Goal: Book appointment/travel/reservation

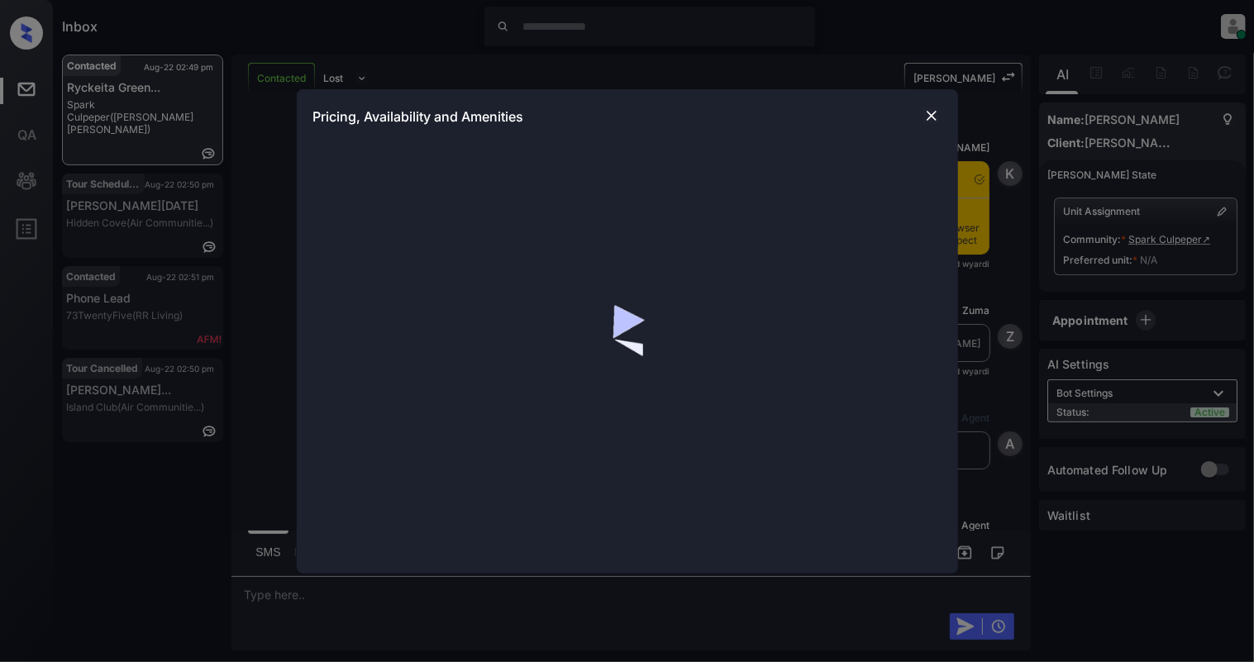
scroll to position [2141, 0]
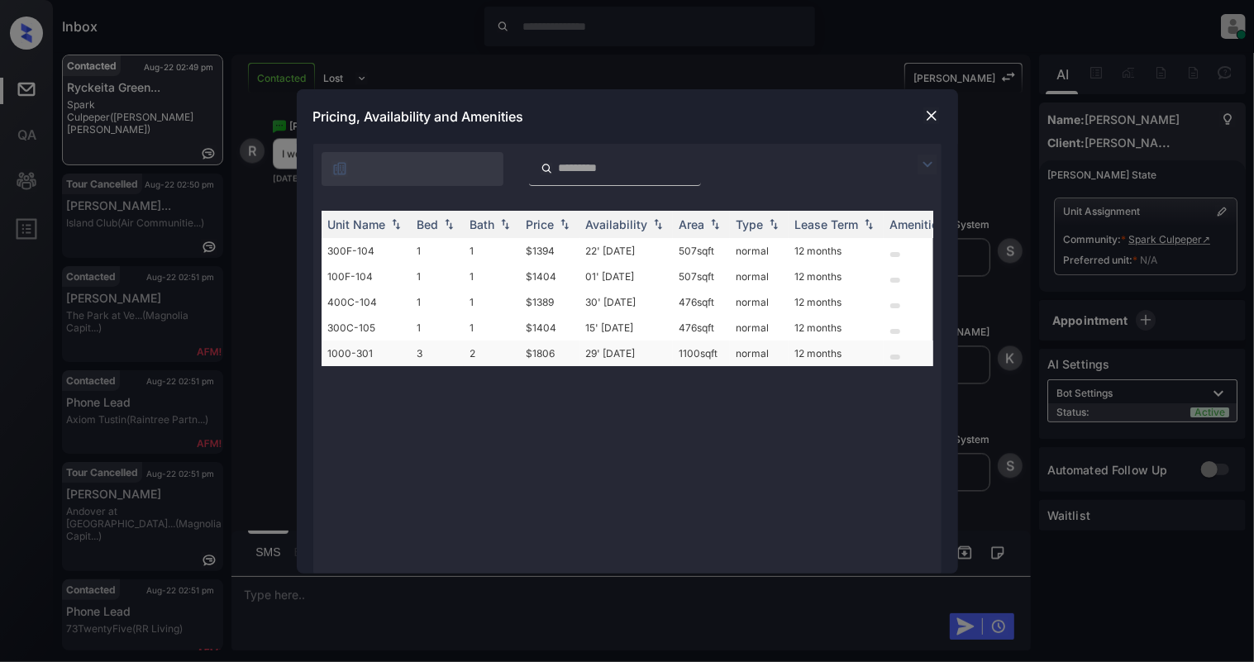
click at [440, 356] on td "3" at bounding box center [437, 354] width 53 height 26
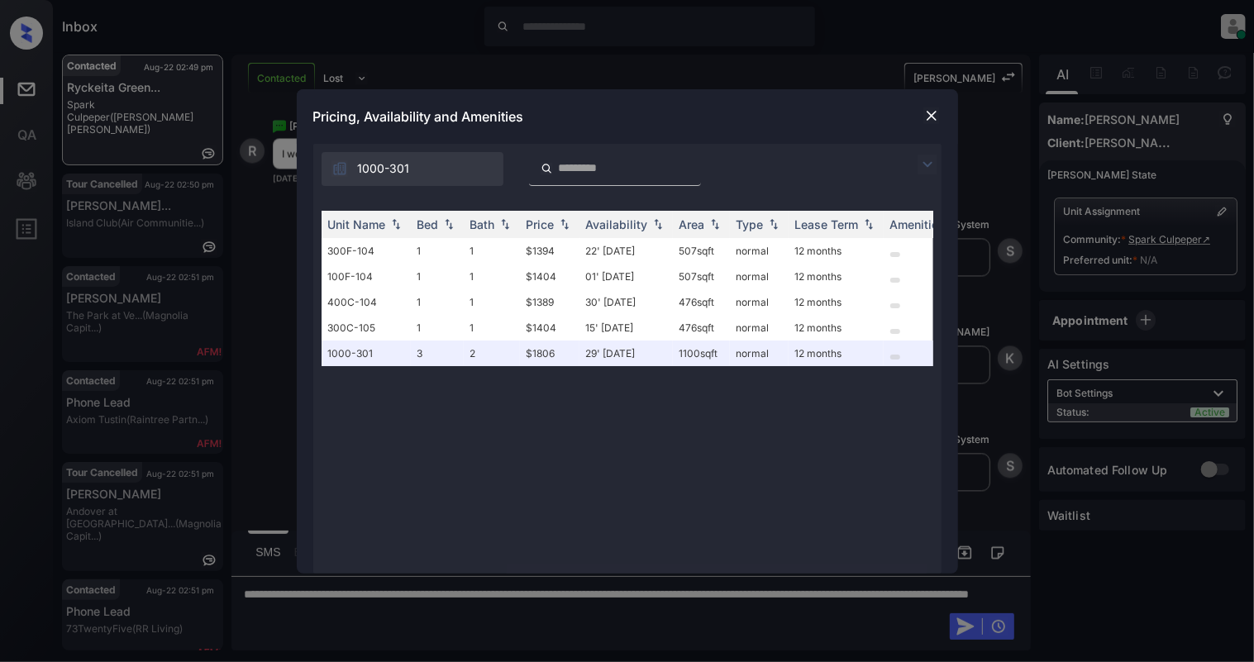
click at [934, 107] on img at bounding box center [932, 115] width 17 height 17
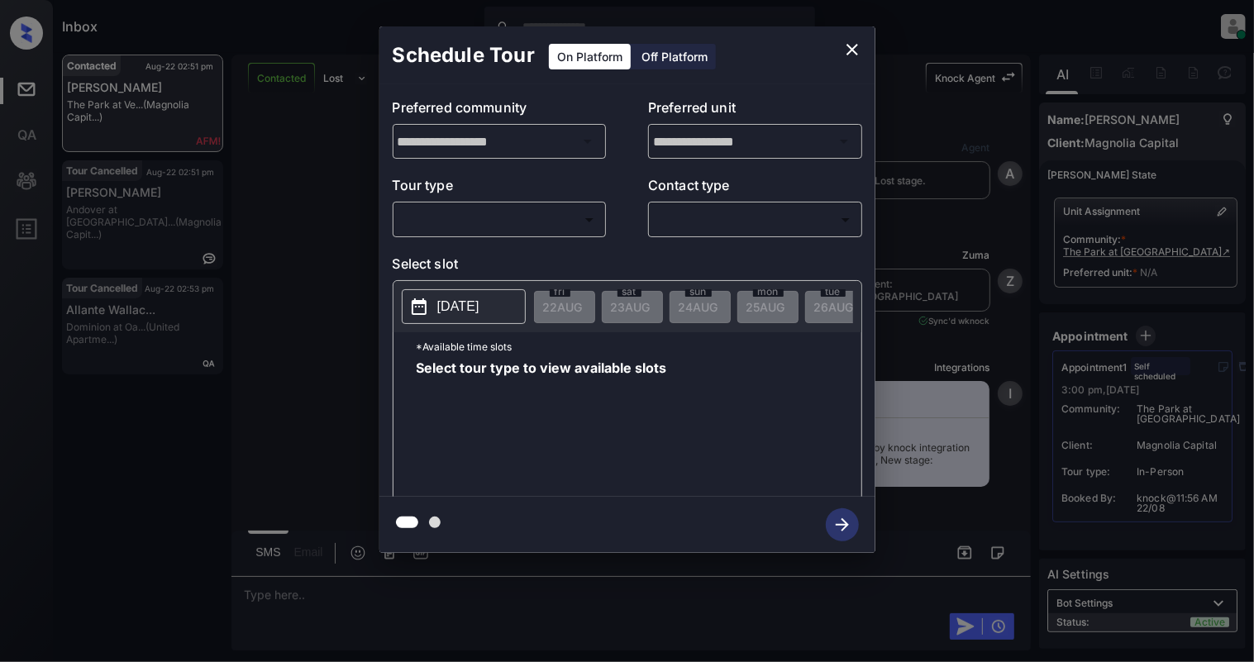
scroll to position [2518, 0]
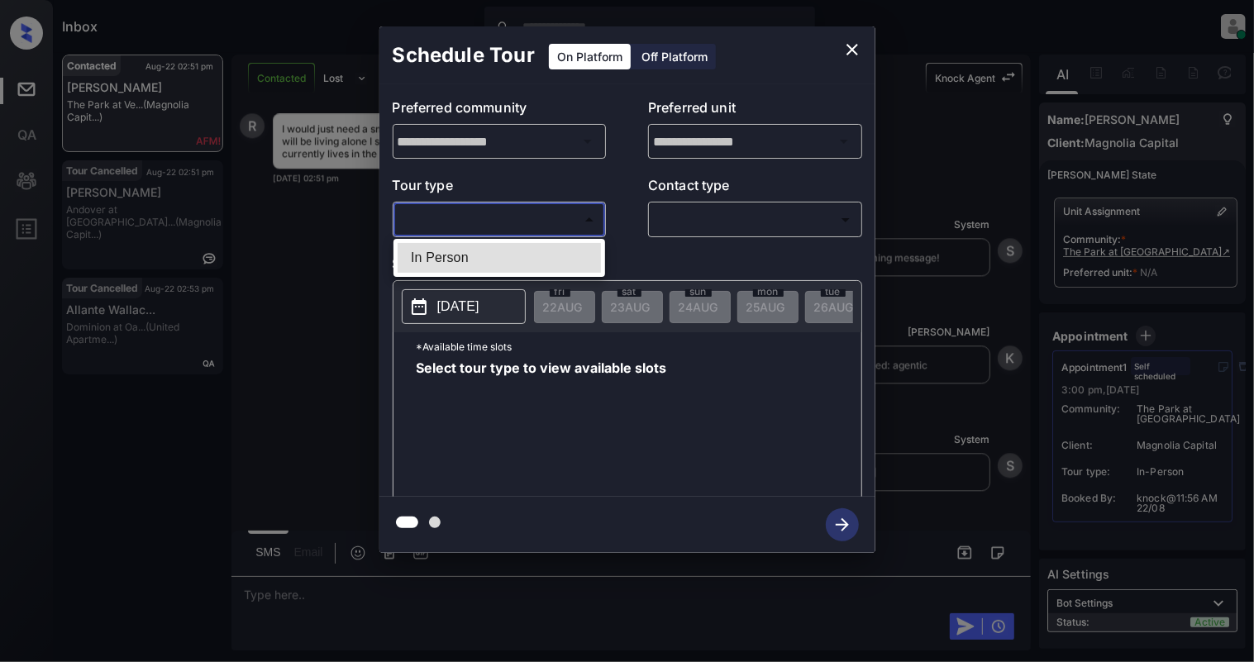
click at [501, 210] on body "Inbox Cynthia Montañez Online Set yourself offline Set yourself on break Profil…" at bounding box center [627, 331] width 1254 height 662
click at [471, 248] on li "In Person" at bounding box center [499, 258] width 203 height 30
type input "********"
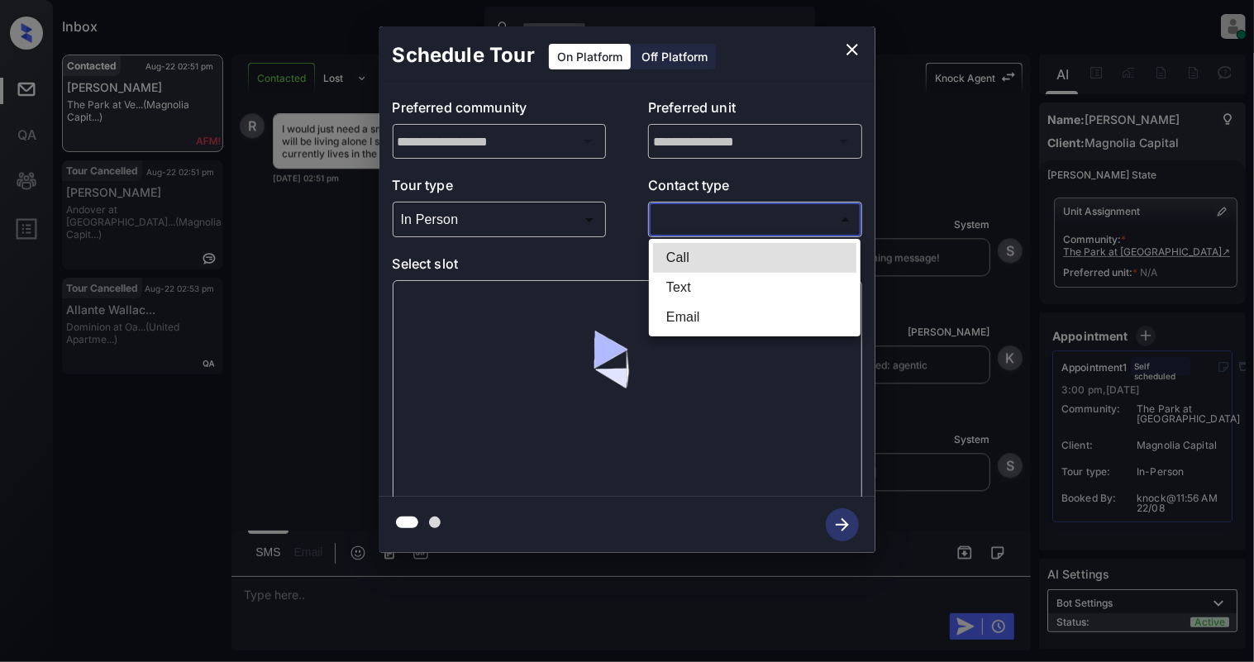
click at [838, 207] on body "Inbox Cynthia Montañez Online Set yourself offline Set yourself on break Profil…" at bounding box center [627, 331] width 1254 height 662
click at [693, 293] on li "Text" at bounding box center [754, 288] width 203 height 30
type input "****"
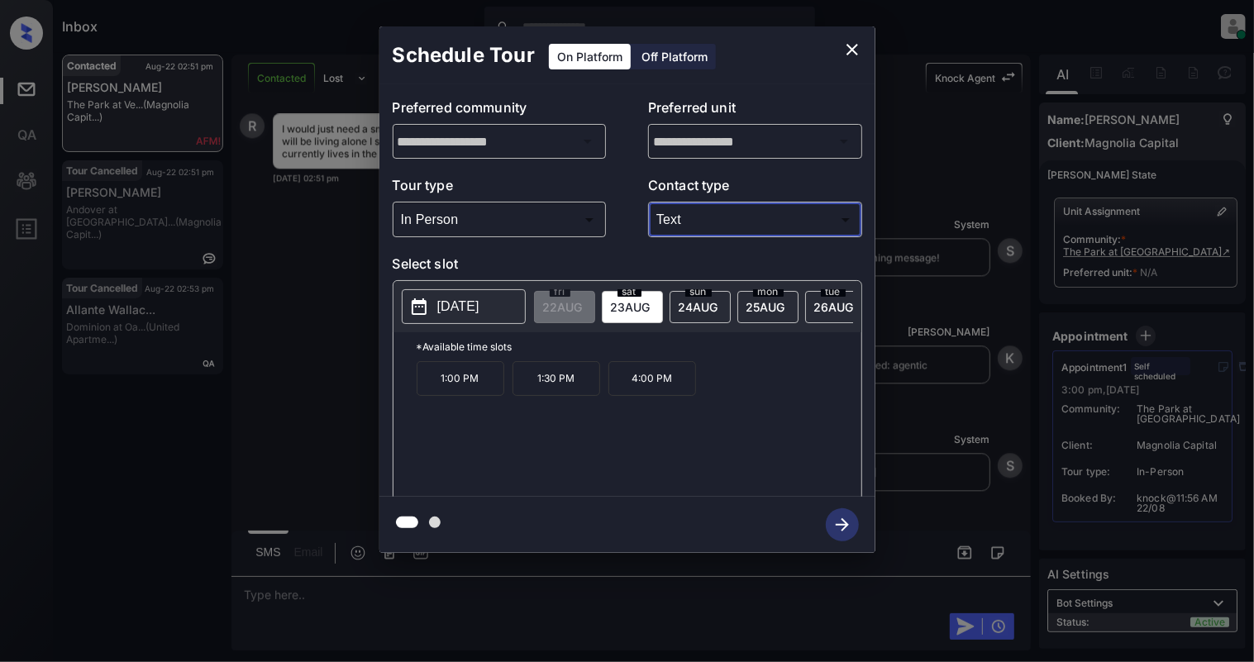
click at [648, 396] on p "4:00 PM" at bounding box center [653, 378] width 88 height 35
click at [844, 532] on div at bounding box center [628, 525] width 496 height 56
click at [835, 516] on div at bounding box center [628, 525] width 496 height 56
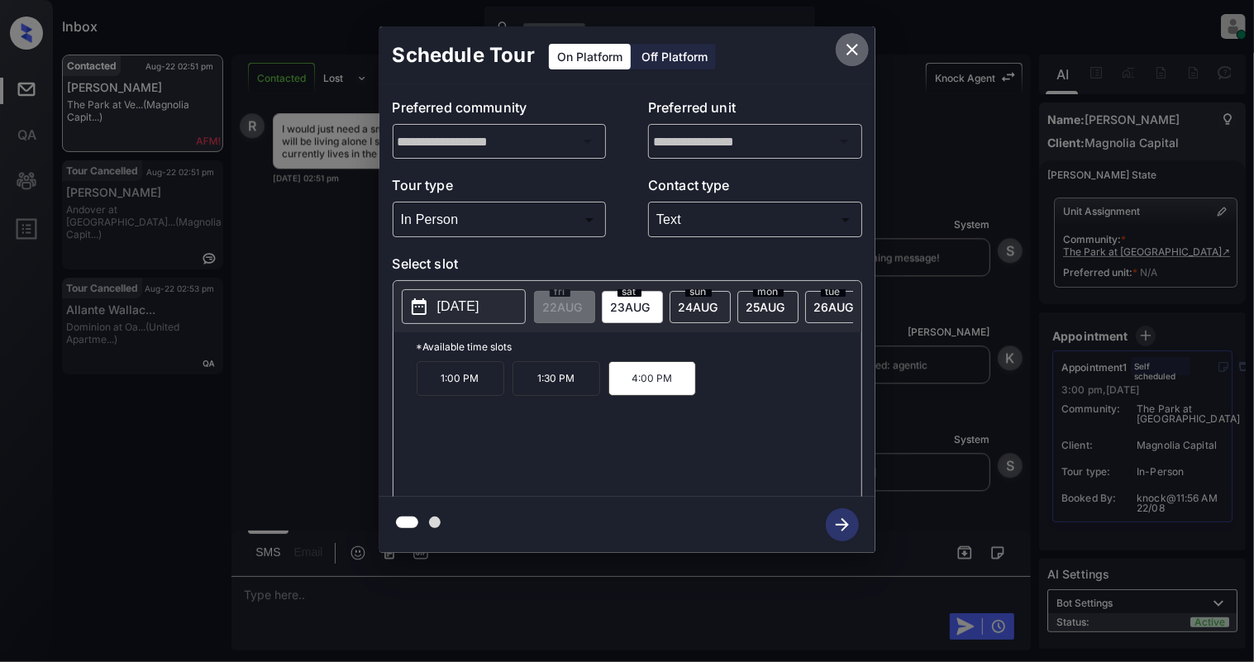
click at [843, 50] on icon "close" at bounding box center [853, 50] width 20 height 20
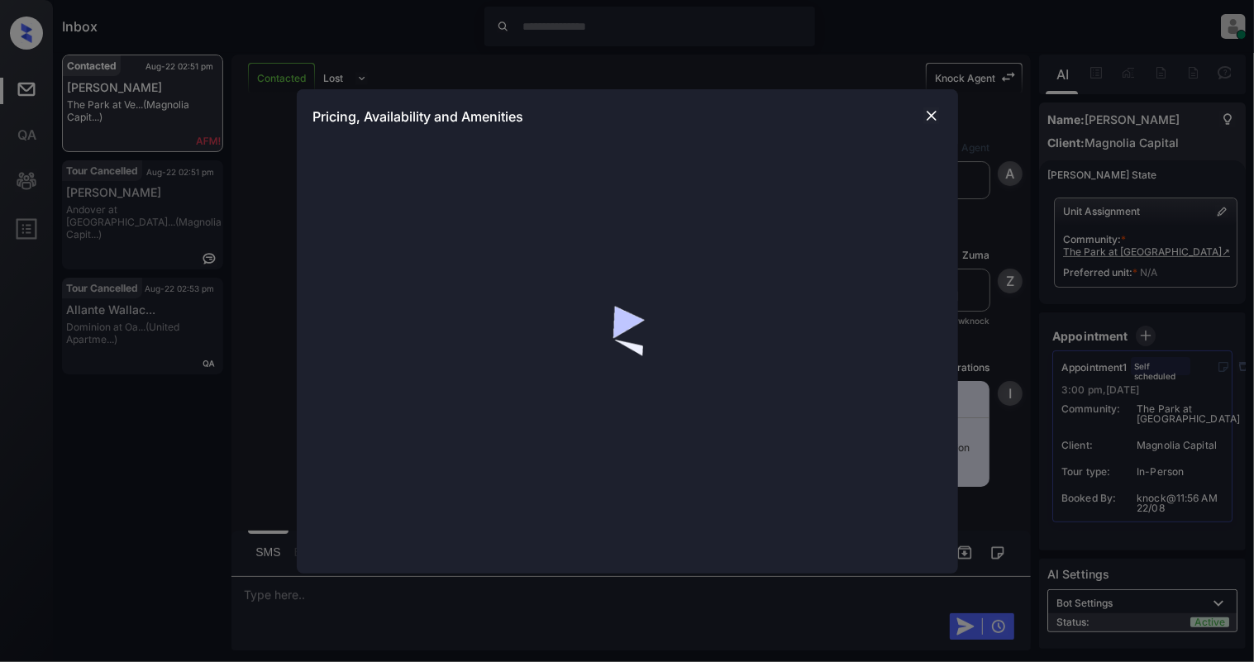
scroll to position [2518, 0]
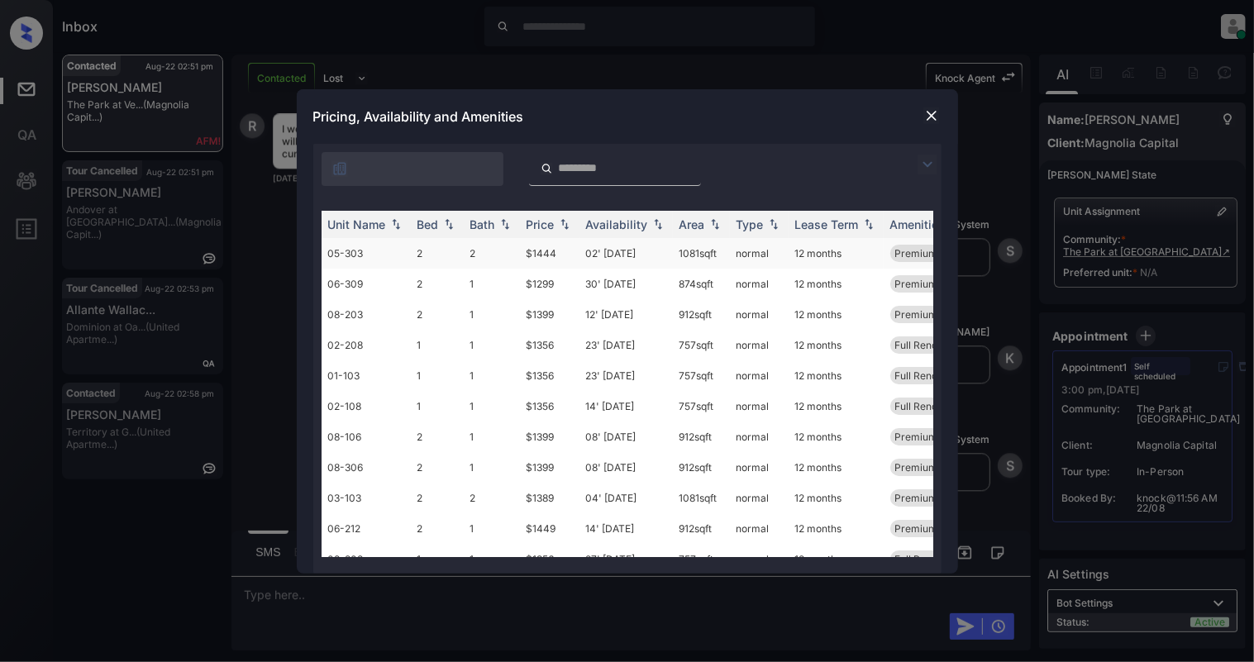
click at [389, 248] on td "05-303" at bounding box center [366, 253] width 89 height 31
click at [377, 465] on td "08-306" at bounding box center [366, 467] width 89 height 31
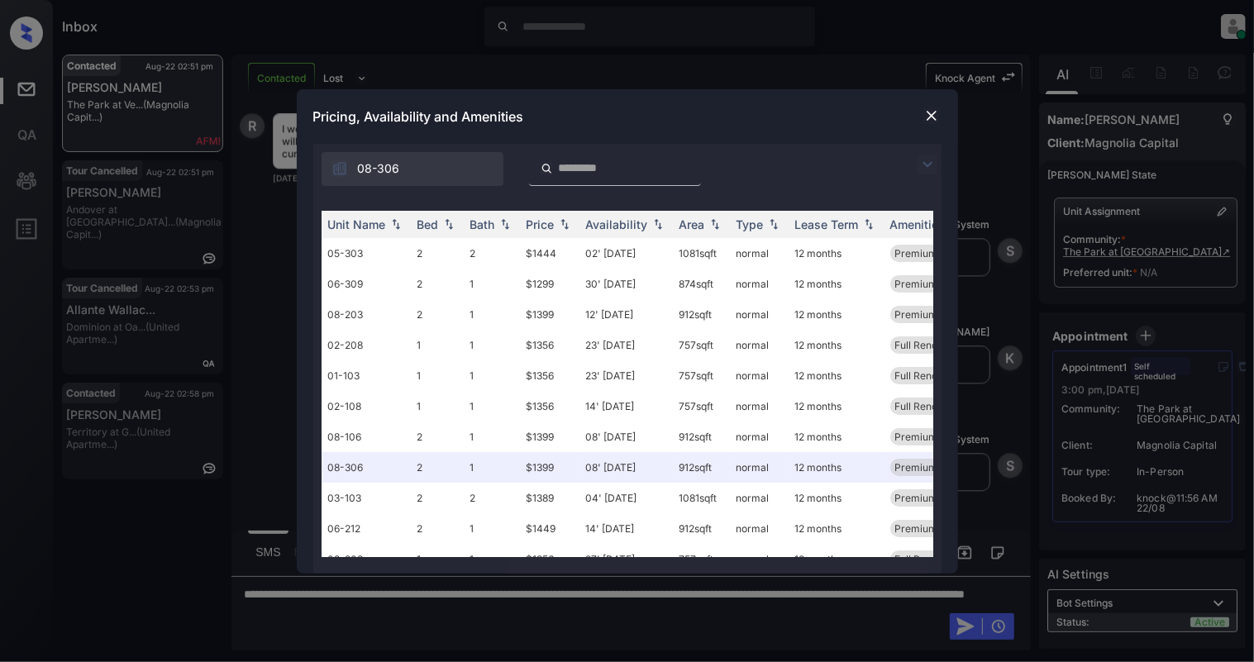
click at [926, 116] on img at bounding box center [932, 115] width 17 height 17
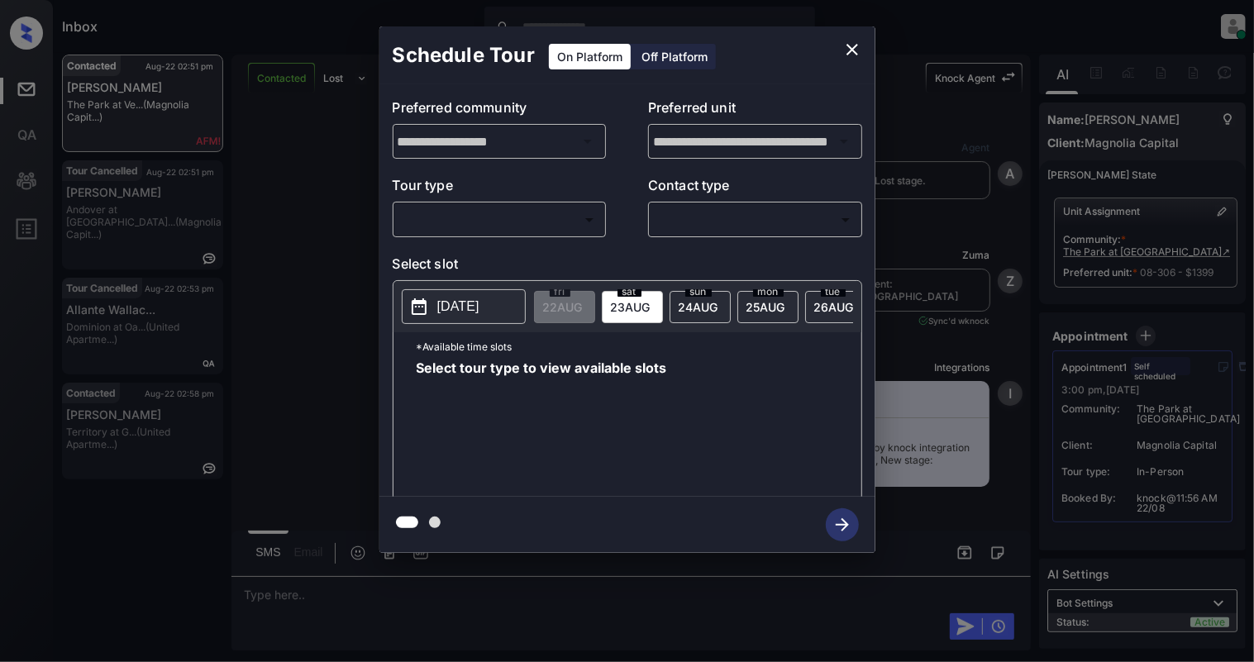
scroll to position [2518, 0]
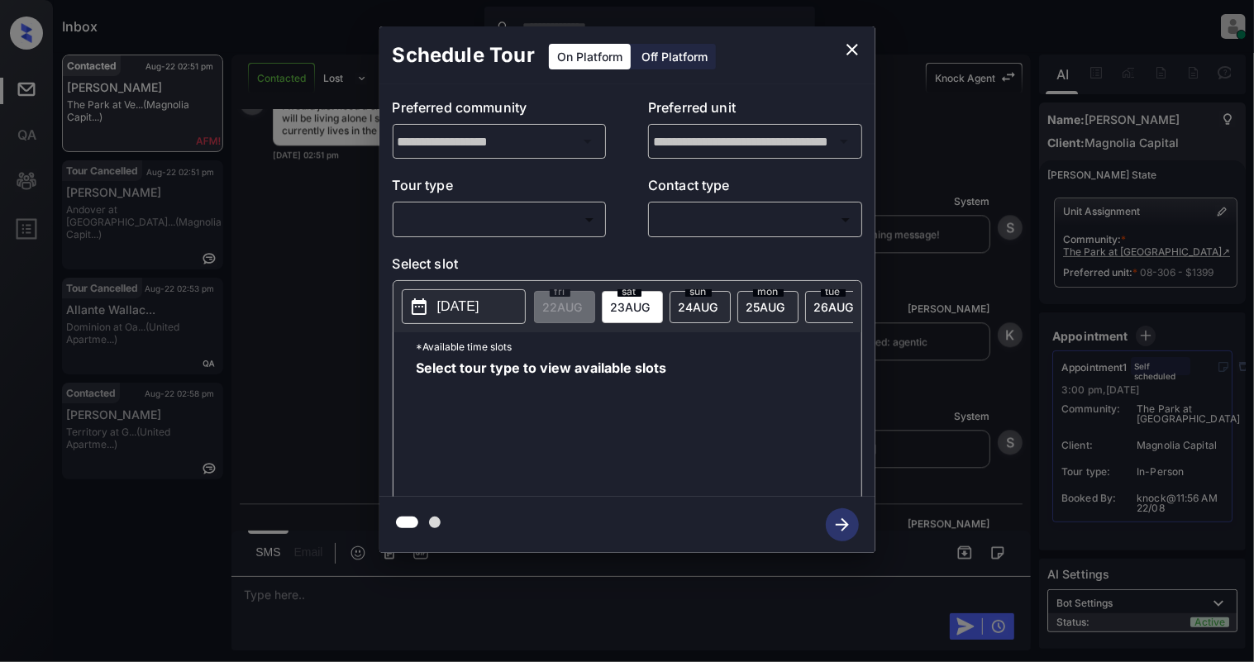
click at [438, 222] on body "Inbox Cynthia Montañez Online Set yourself offline Set yourself on break Profil…" at bounding box center [627, 331] width 1254 height 662
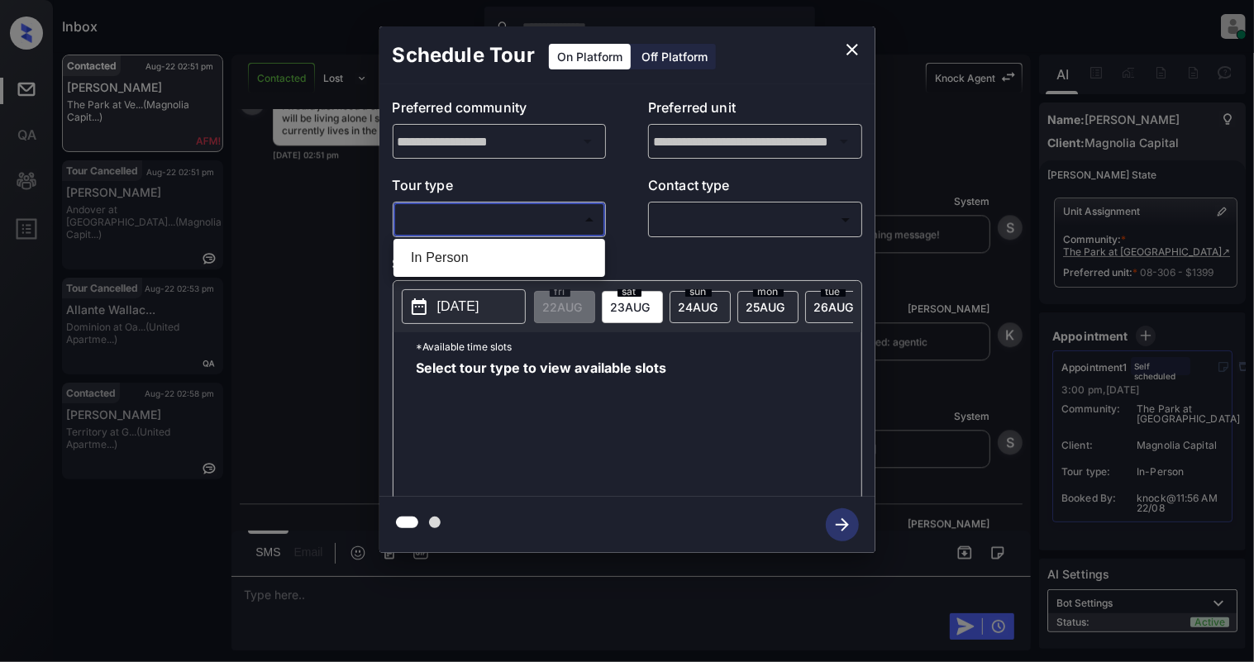
click at [445, 259] on li "In Person" at bounding box center [499, 258] width 203 height 30
type input "********"
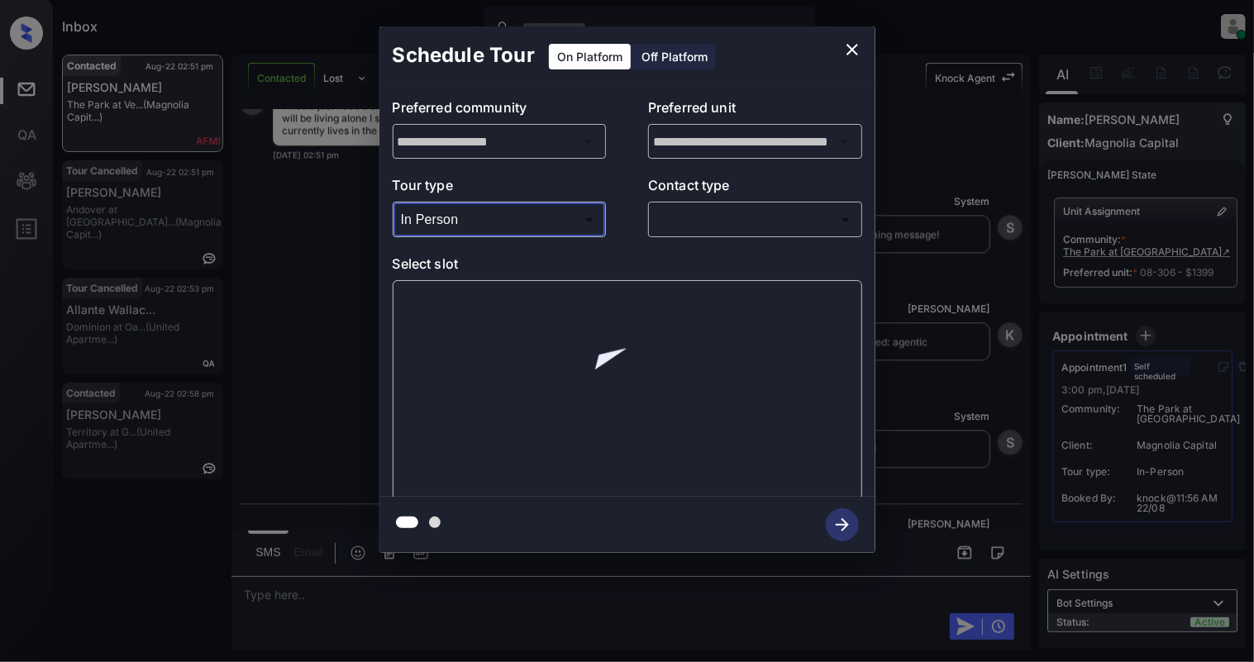
click at [688, 232] on body "Inbox Cynthia Montañez Online Set yourself offline Set yourself on break Profil…" at bounding box center [627, 331] width 1254 height 662
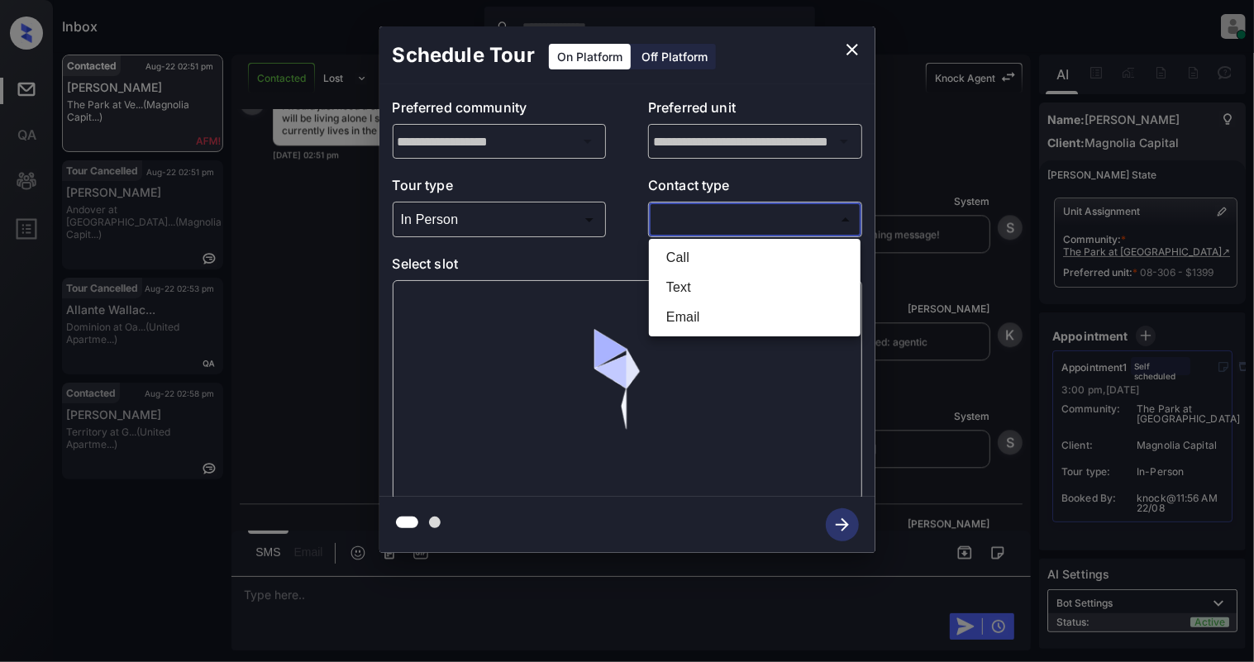
click at [671, 286] on li "Text" at bounding box center [754, 288] width 203 height 30
type input "****"
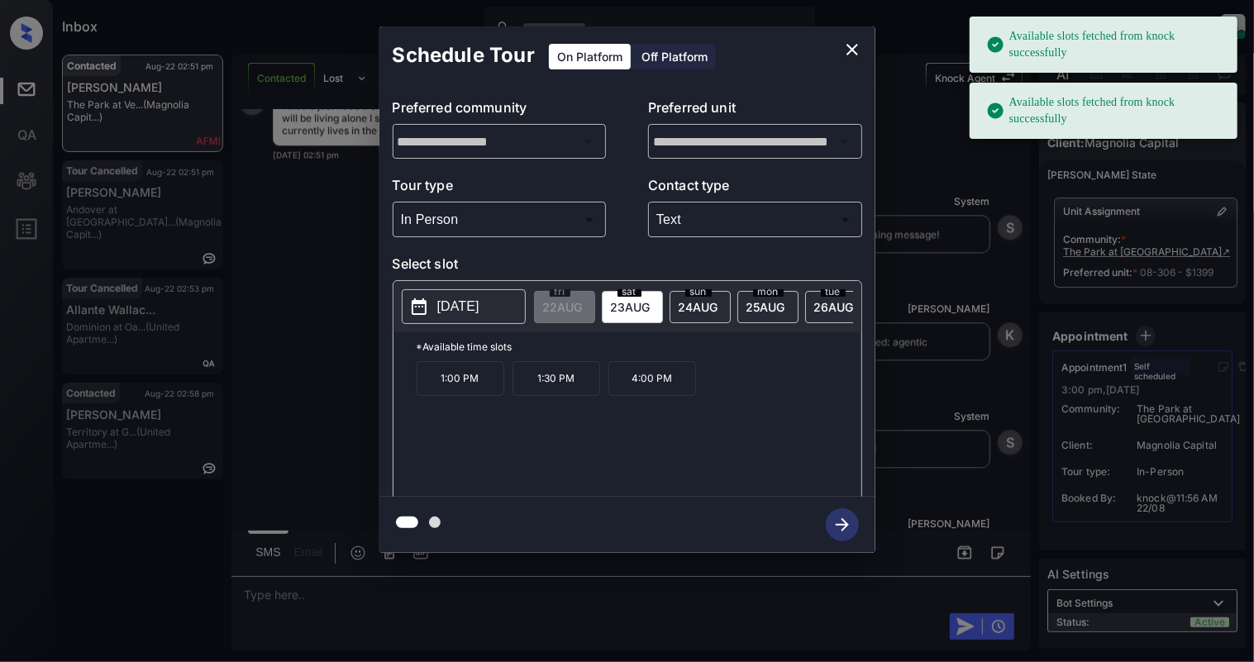
click at [675, 394] on p "4:00 PM" at bounding box center [653, 378] width 88 height 35
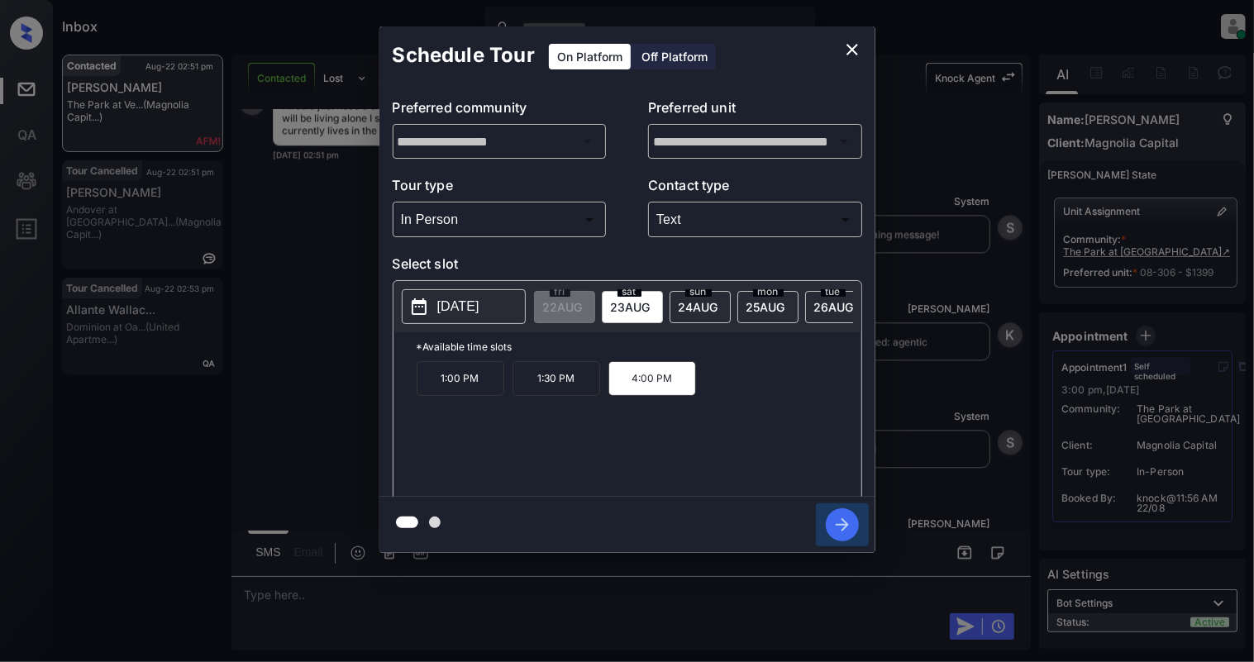
click at [834, 519] on icon "button" at bounding box center [842, 525] width 33 height 33
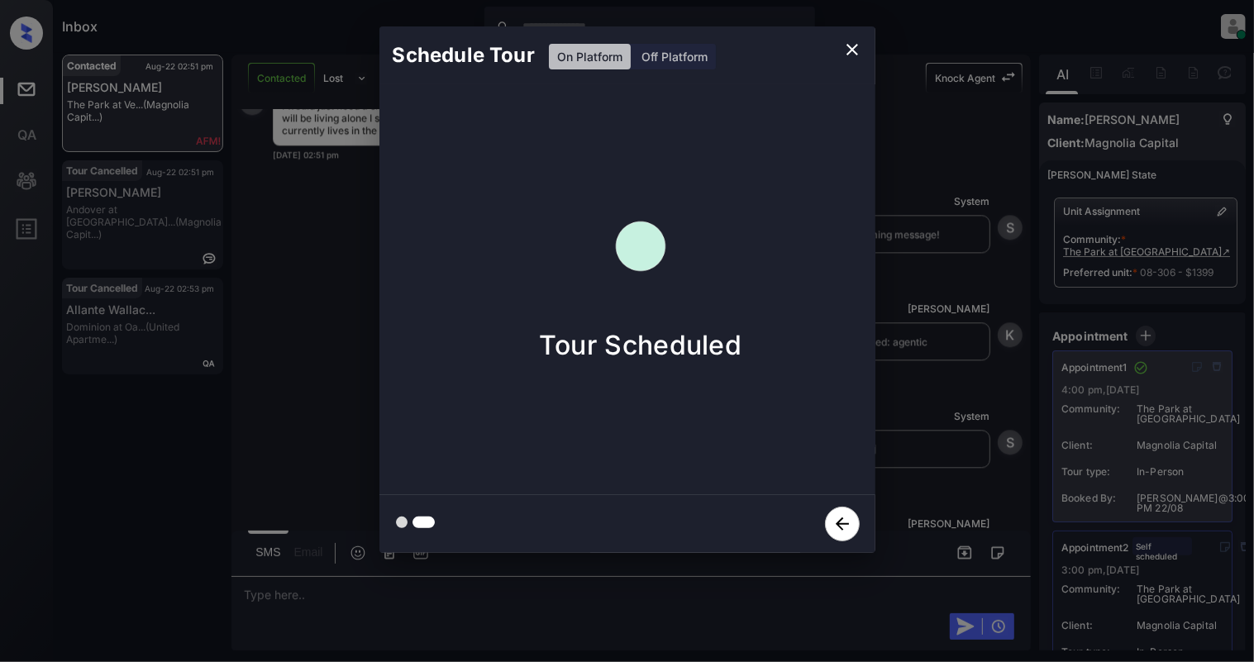
click at [845, 50] on icon "close" at bounding box center [853, 50] width 20 height 20
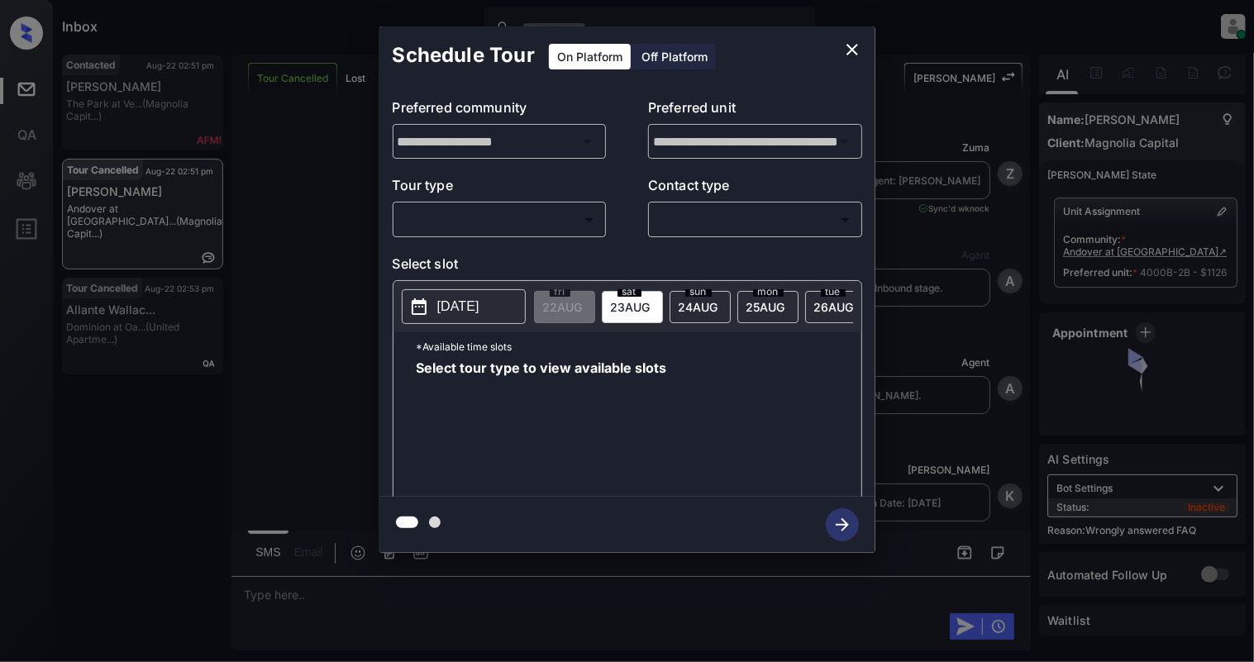
scroll to position [8715, 0]
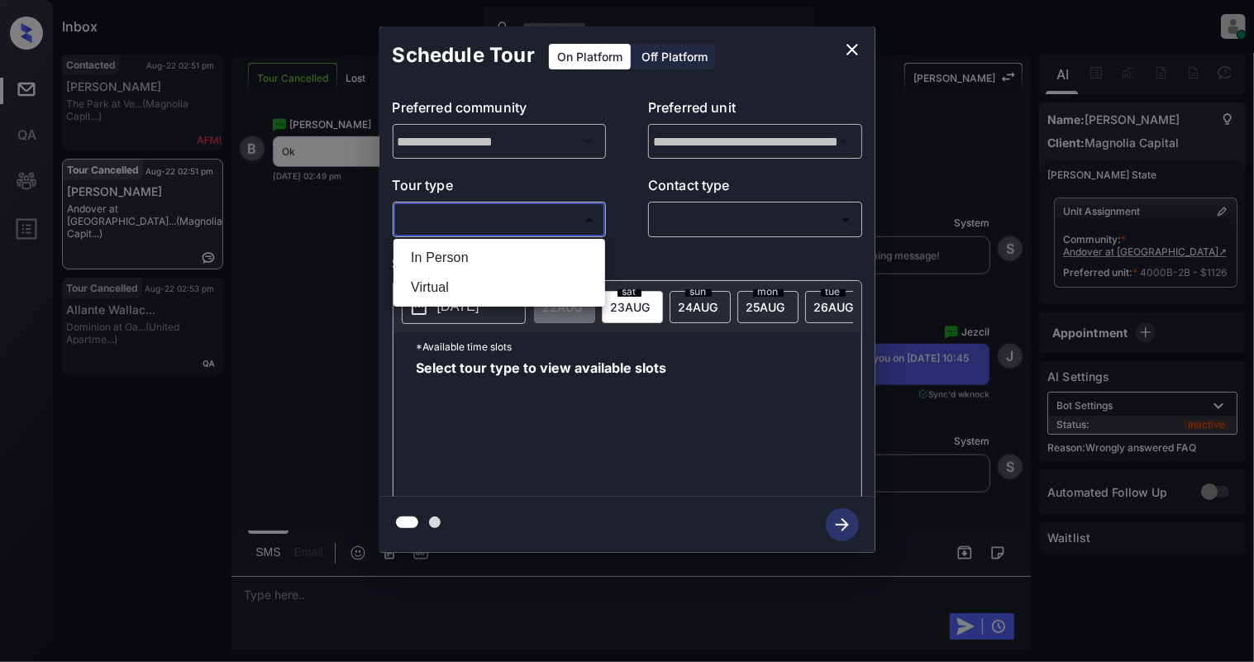
click at [466, 208] on body "Inbox [PERSON_NAME] Online Set yourself offline Set yourself on break Profile S…" at bounding box center [627, 331] width 1254 height 662
click at [468, 246] on li "In Person" at bounding box center [499, 258] width 203 height 30
type input "********"
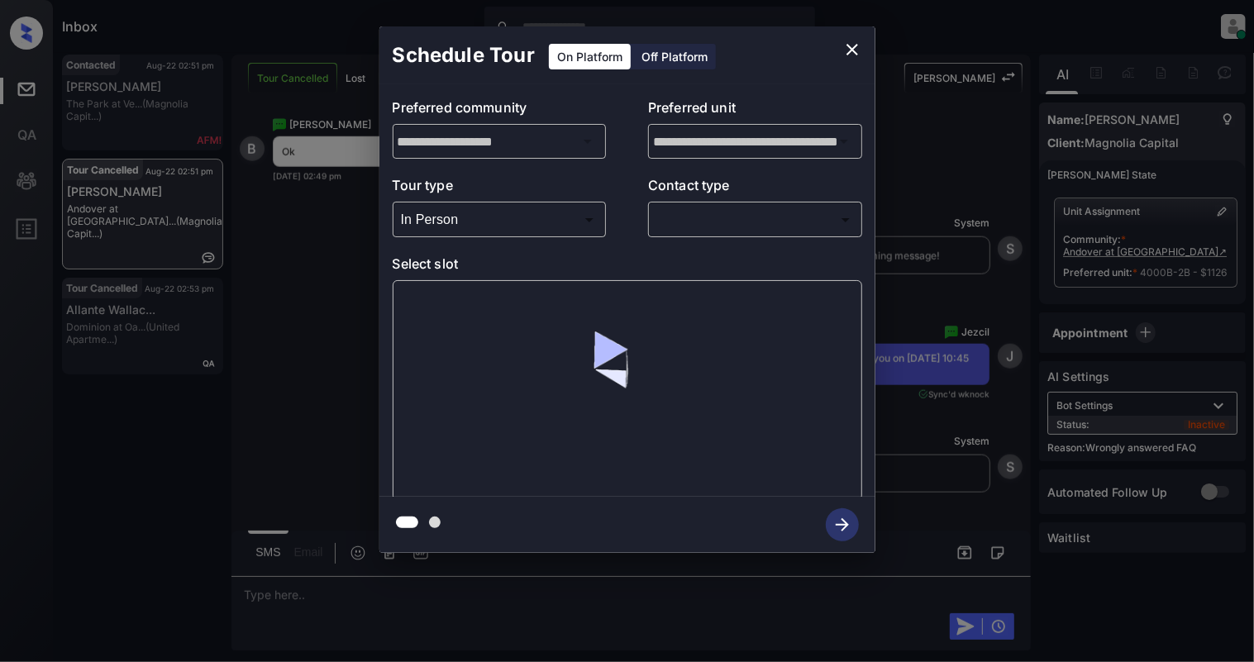
click at [749, 202] on div "​ ​" at bounding box center [755, 220] width 214 height 36
click at [738, 222] on body "Inbox [PERSON_NAME] Online Set yourself offline Set yourself on break Profile S…" at bounding box center [627, 331] width 1254 height 662
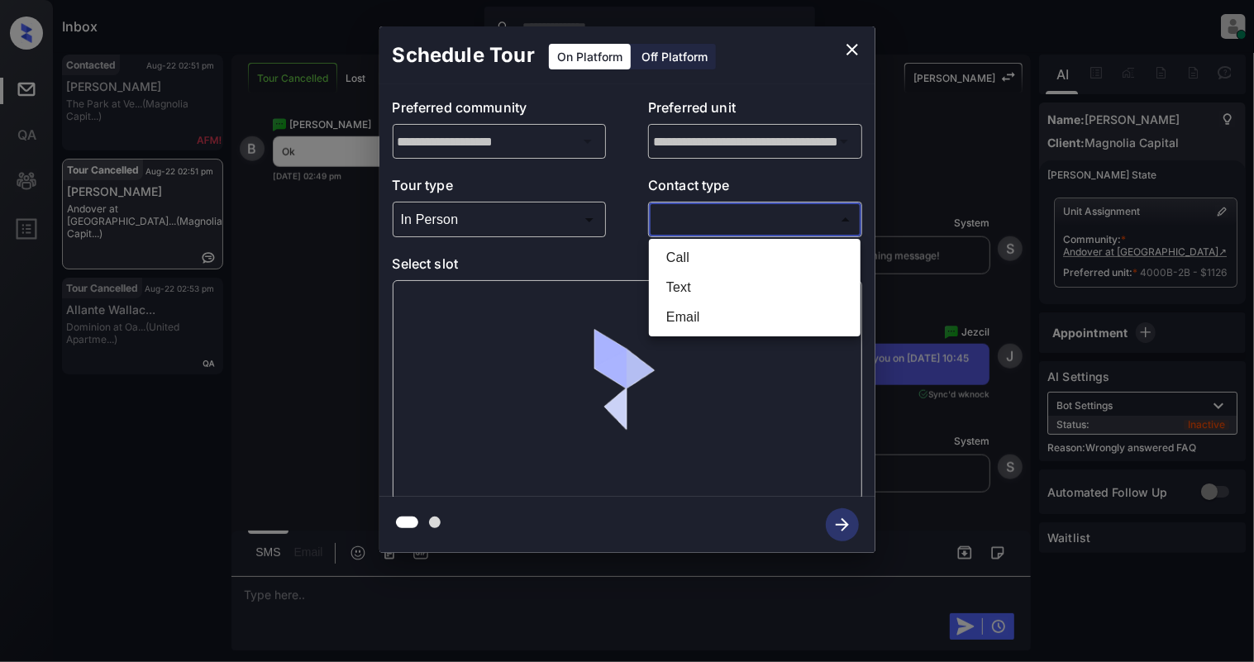
click at [673, 279] on li "Text" at bounding box center [754, 288] width 203 height 30
type input "****"
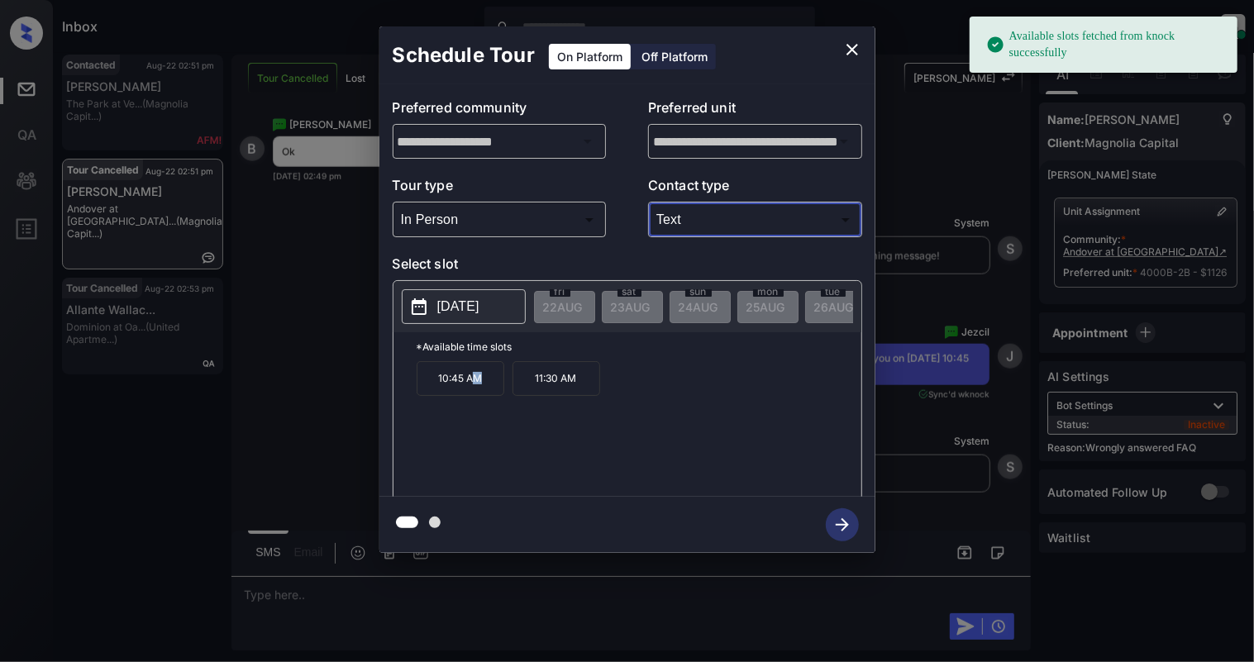
click at [477, 394] on p "10:45 AM" at bounding box center [461, 378] width 88 height 35
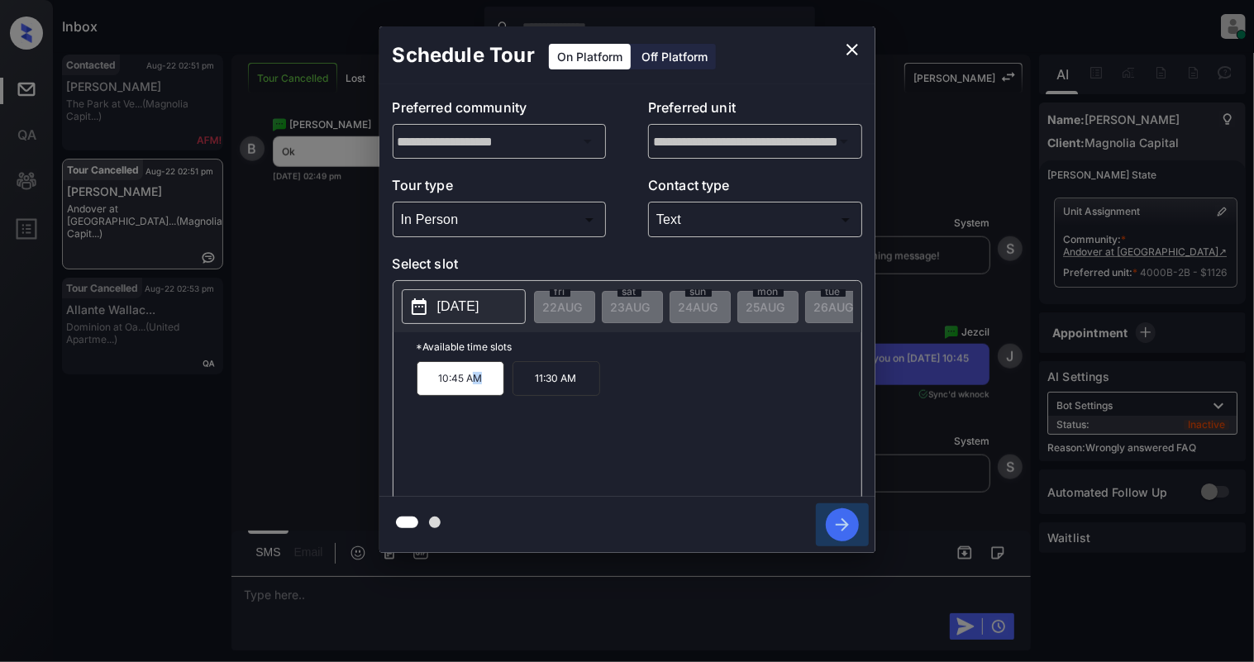
click at [844, 527] on icon "button" at bounding box center [842, 525] width 33 height 33
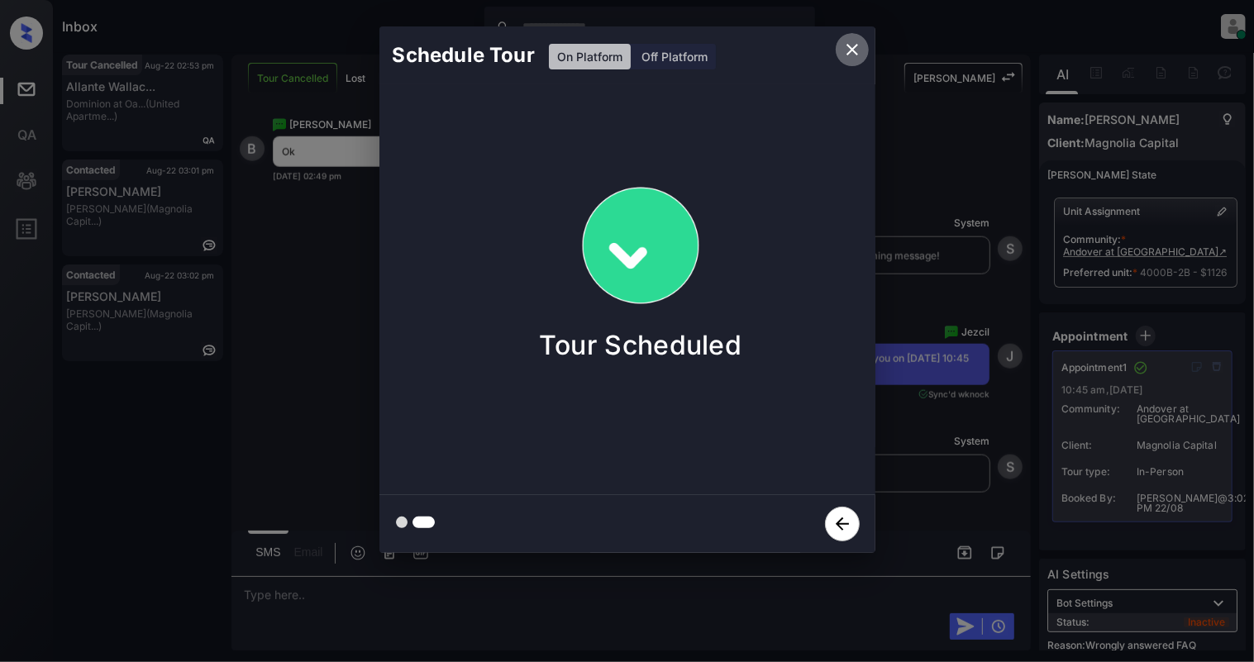
click at [853, 53] on icon "close" at bounding box center [853, 50] width 20 height 20
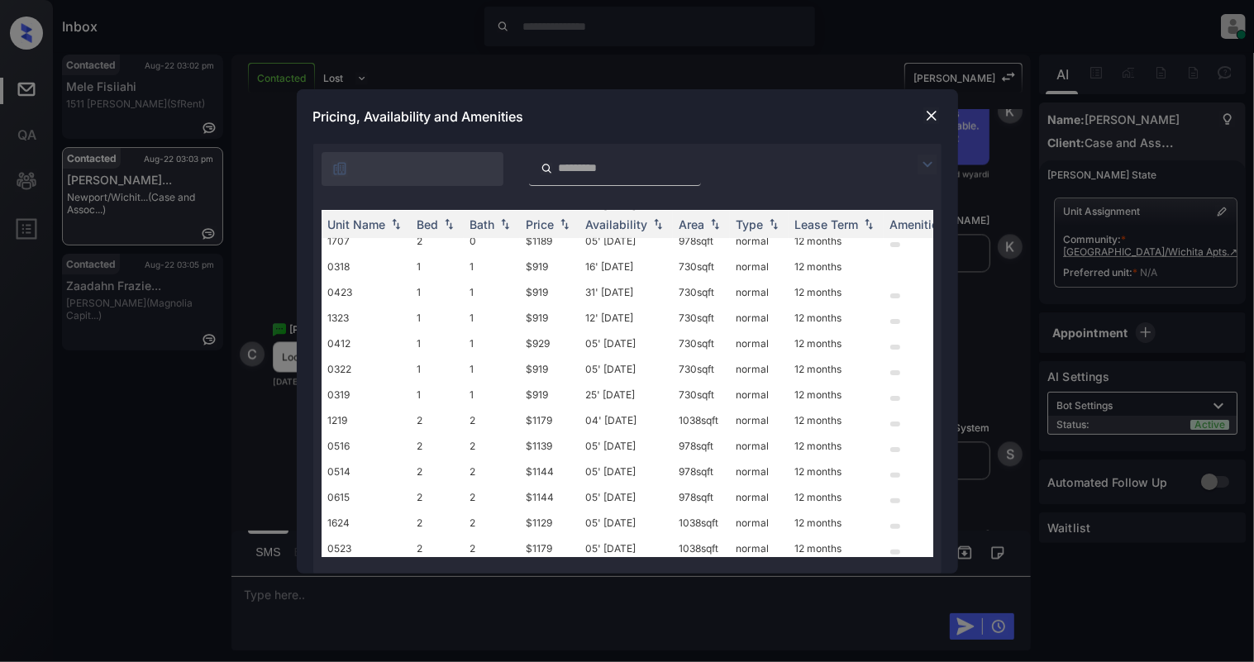
scroll to position [331, 0]
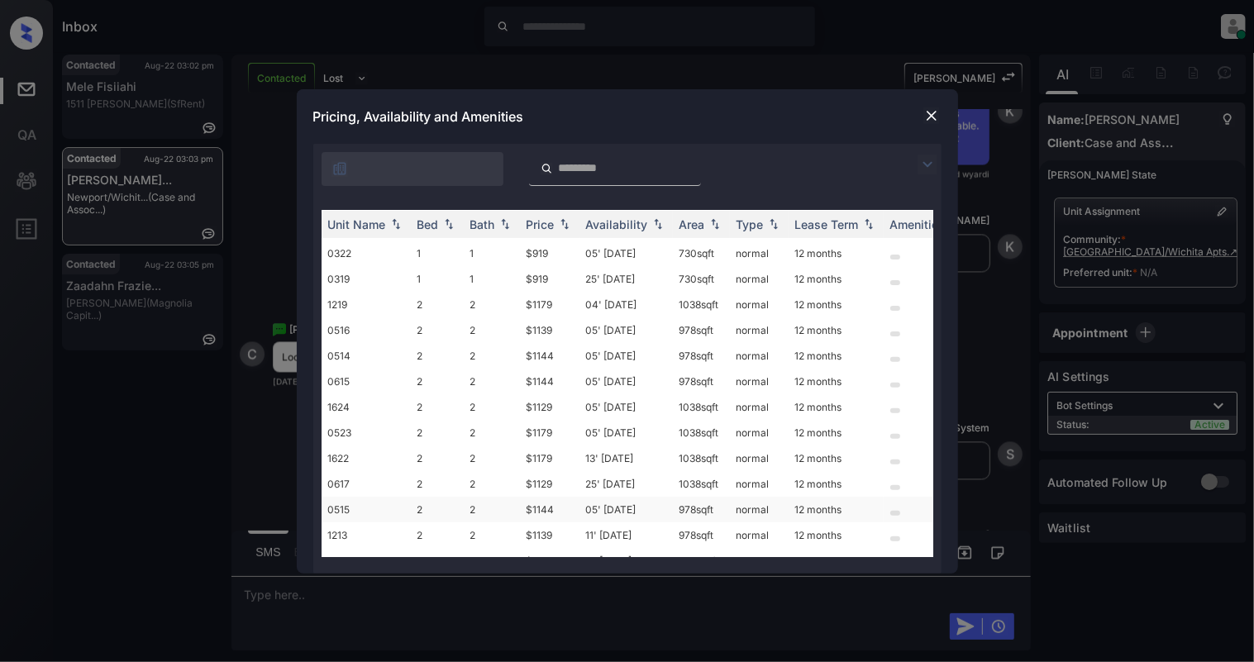
click at [415, 508] on td "2" at bounding box center [437, 510] width 53 height 26
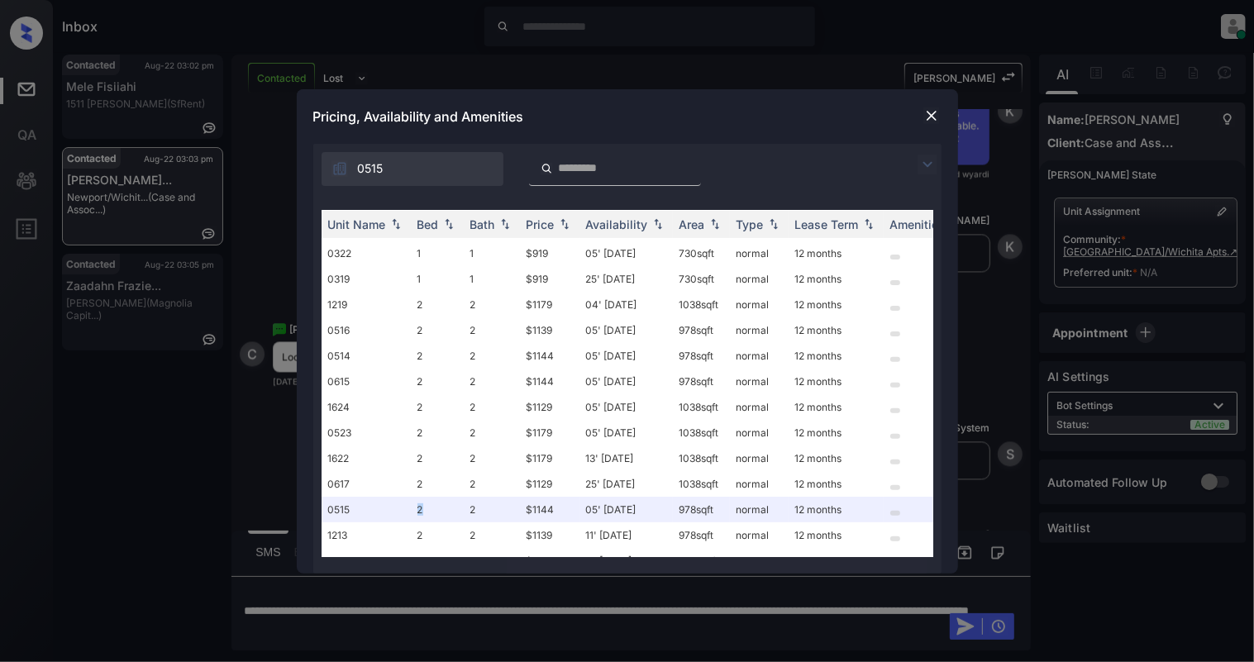
click at [927, 113] on img at bounding box center [932, 115] width 17 height 17
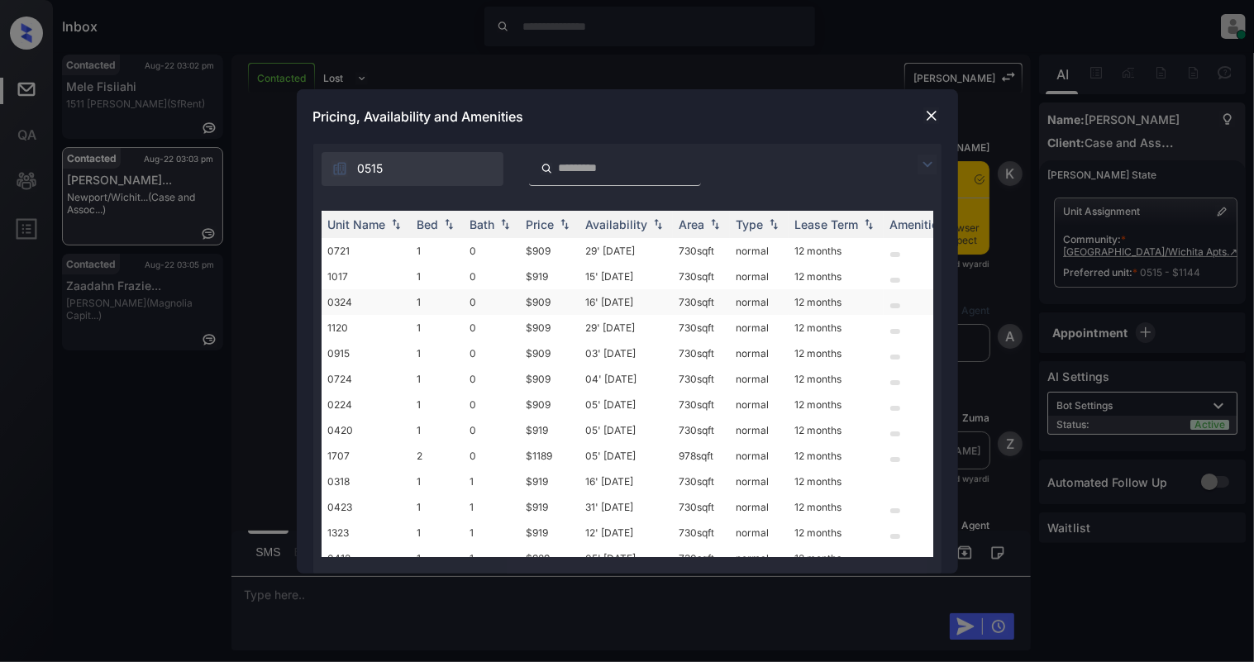
scroll to position [2727, 0]
click at [443, 222] on img at bounding box center [449, 224] width 17 height 12
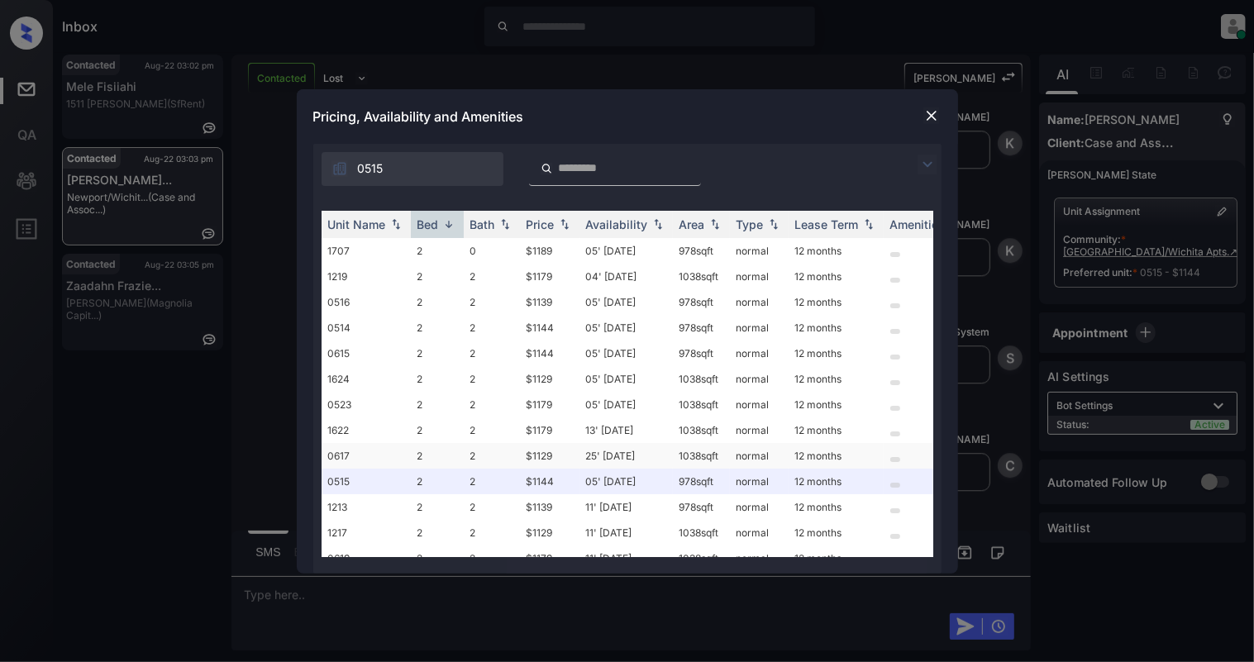
click at [344, 454] on td "0617" at bounding box center [366, 456] width 89 height 26
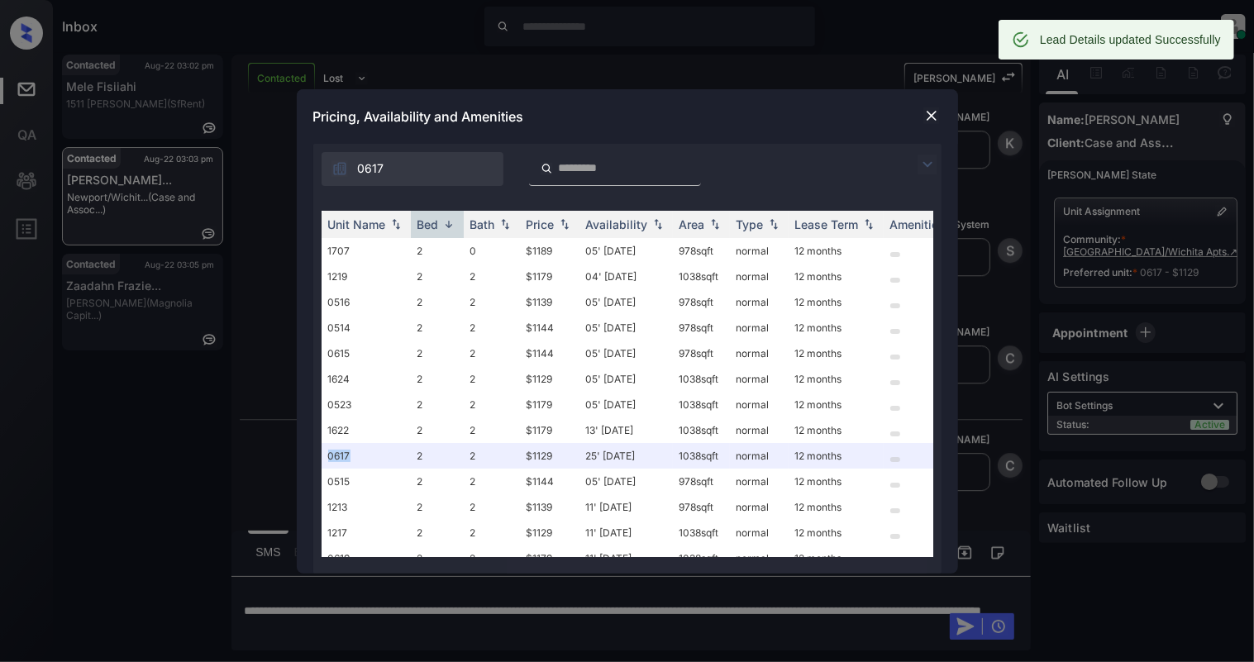
scroll to position [2835, 0]
click at [934, 117] on img at bounding box center [932, 115] width 17 height 17
